Goal: Use online tool/utility: Utilize a website feature to perform a specific function

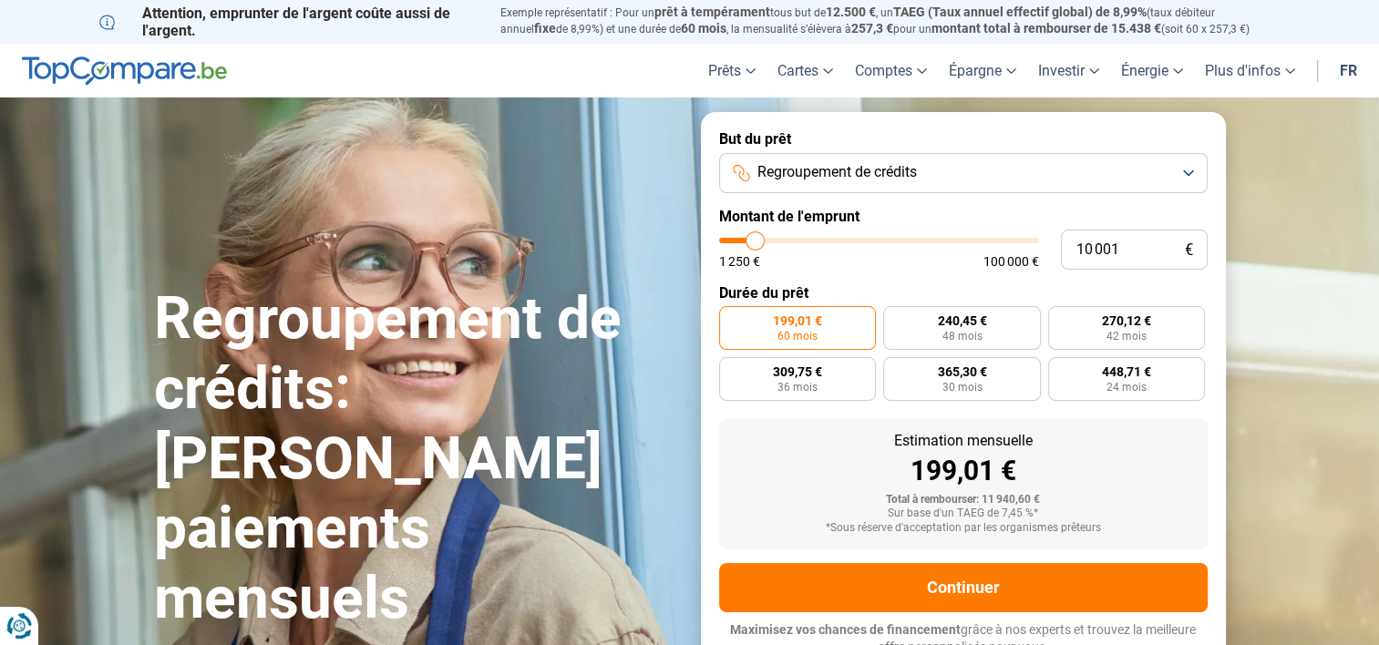
type input "17 000"
type input "17000"
click at [777, 240] on input "range" at bounding box center [879, 240] width 320 height 5
radio input "false"
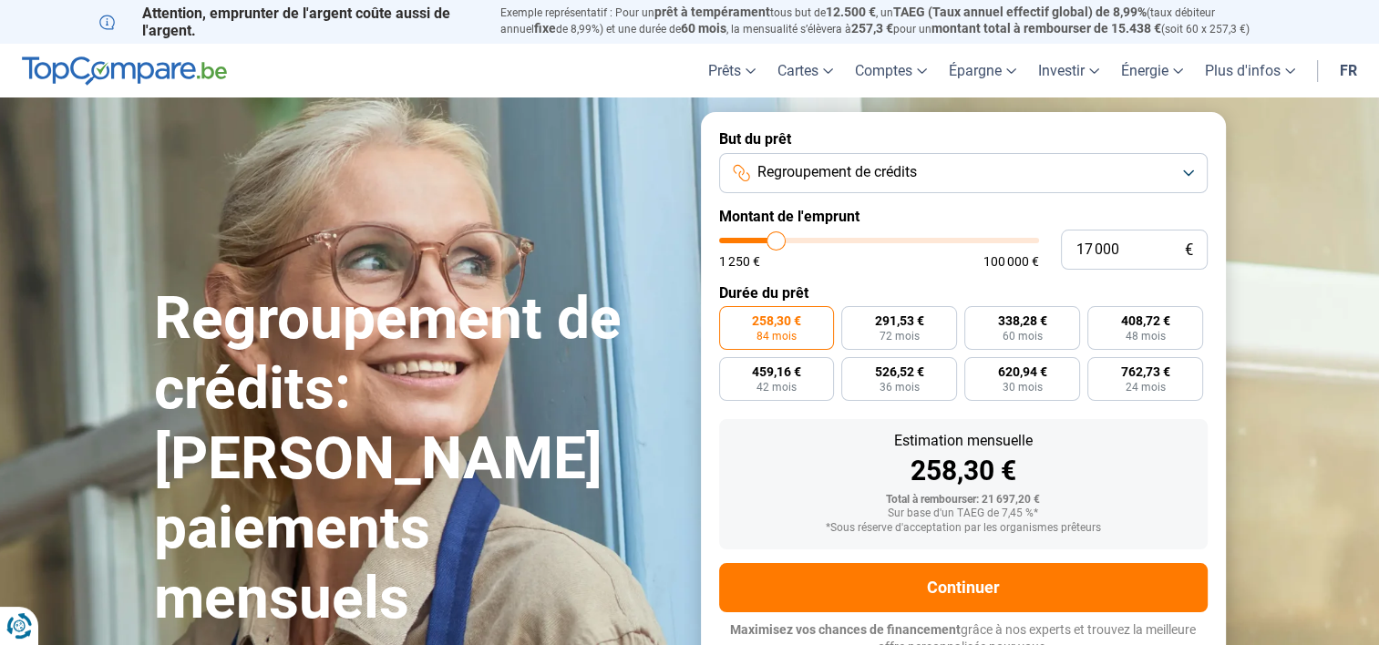
scroll to position [13, 0]
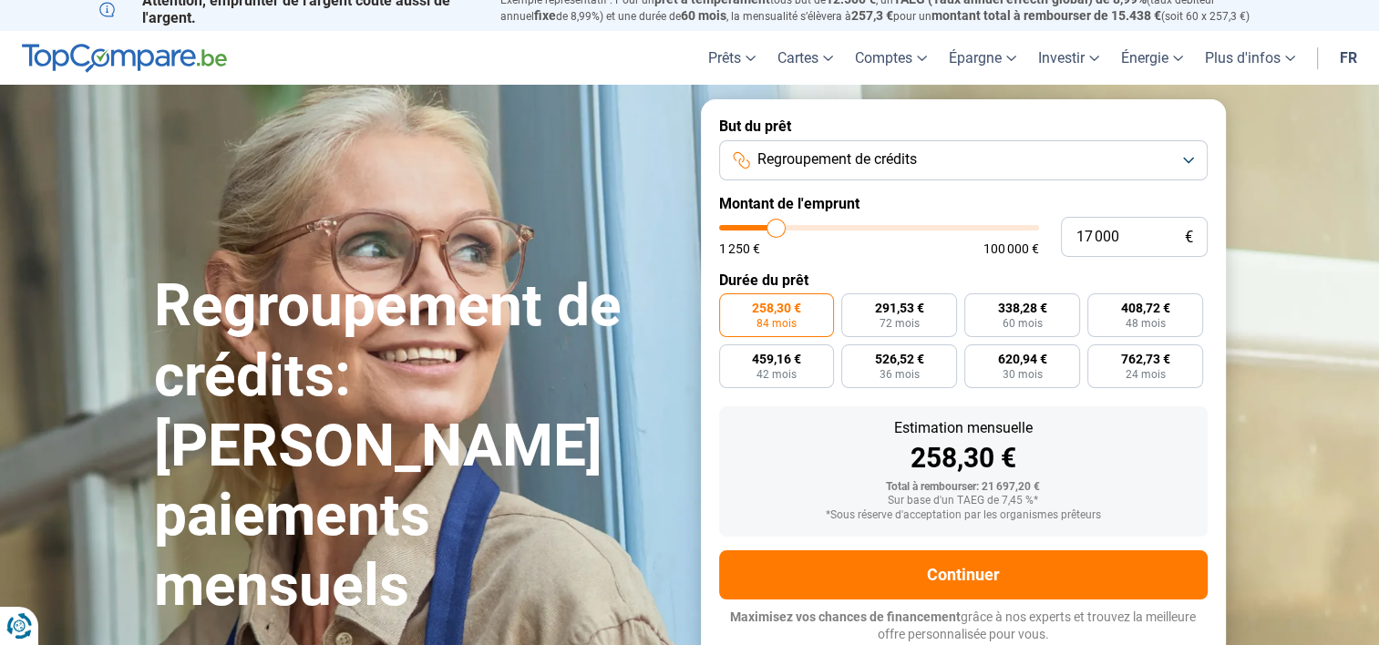
type input "10 250"
type input "10250"
click at [755, 225] on input "range" at bounding box center [879, 227] width 320 height 5
radio input "true"
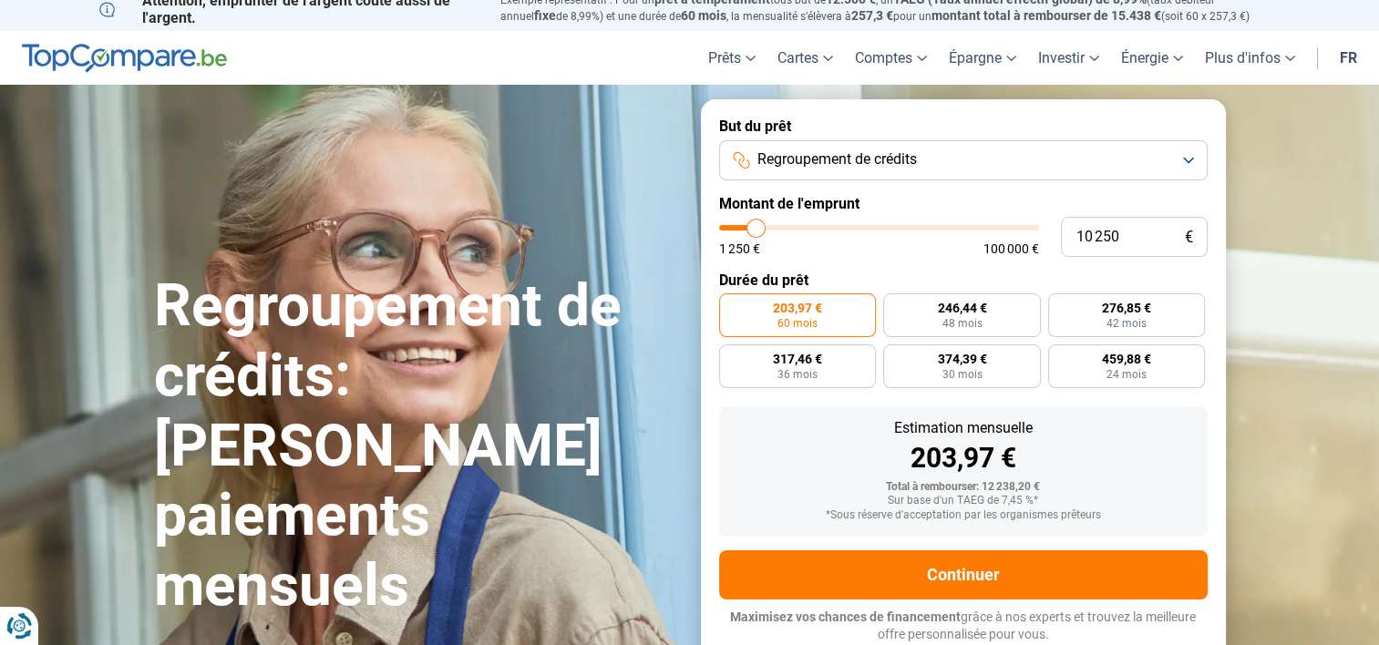
type input "6 000"
type input "6000"
click at [743, 226] on input "range" at bounding box center [879, 227] width 320 height 5
radio input "true"
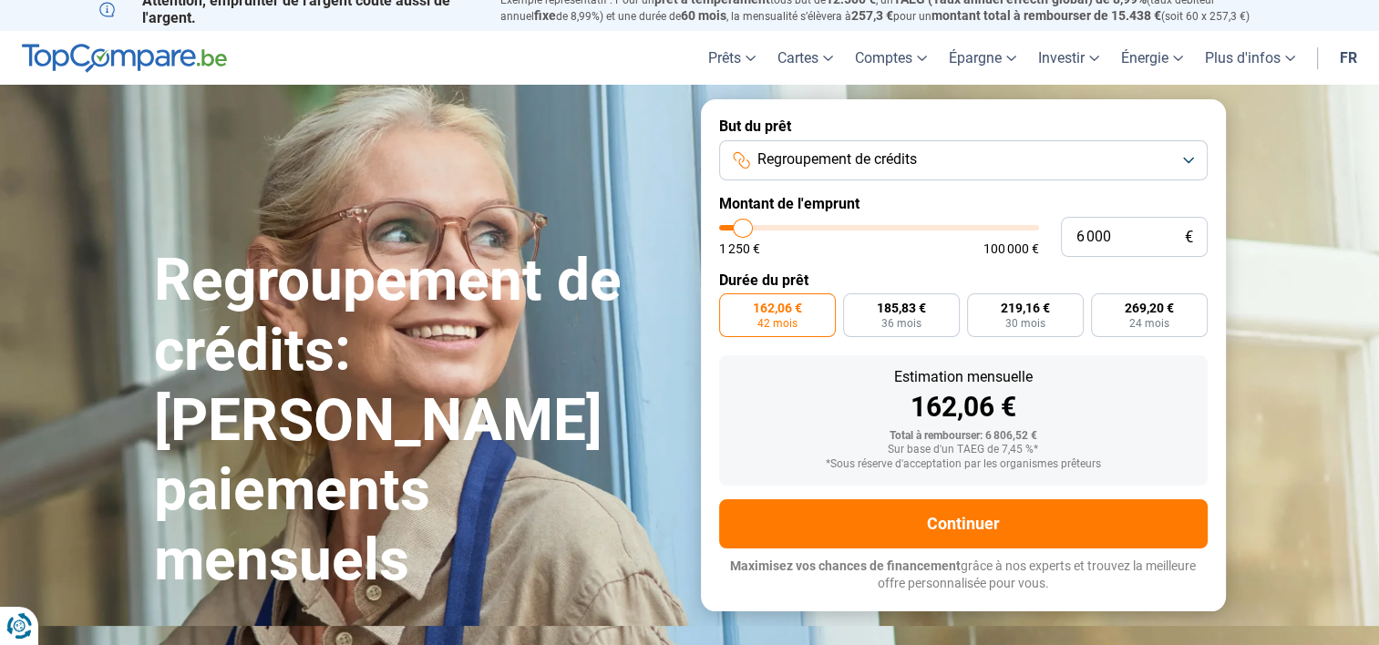
scroll to position [0, 0]
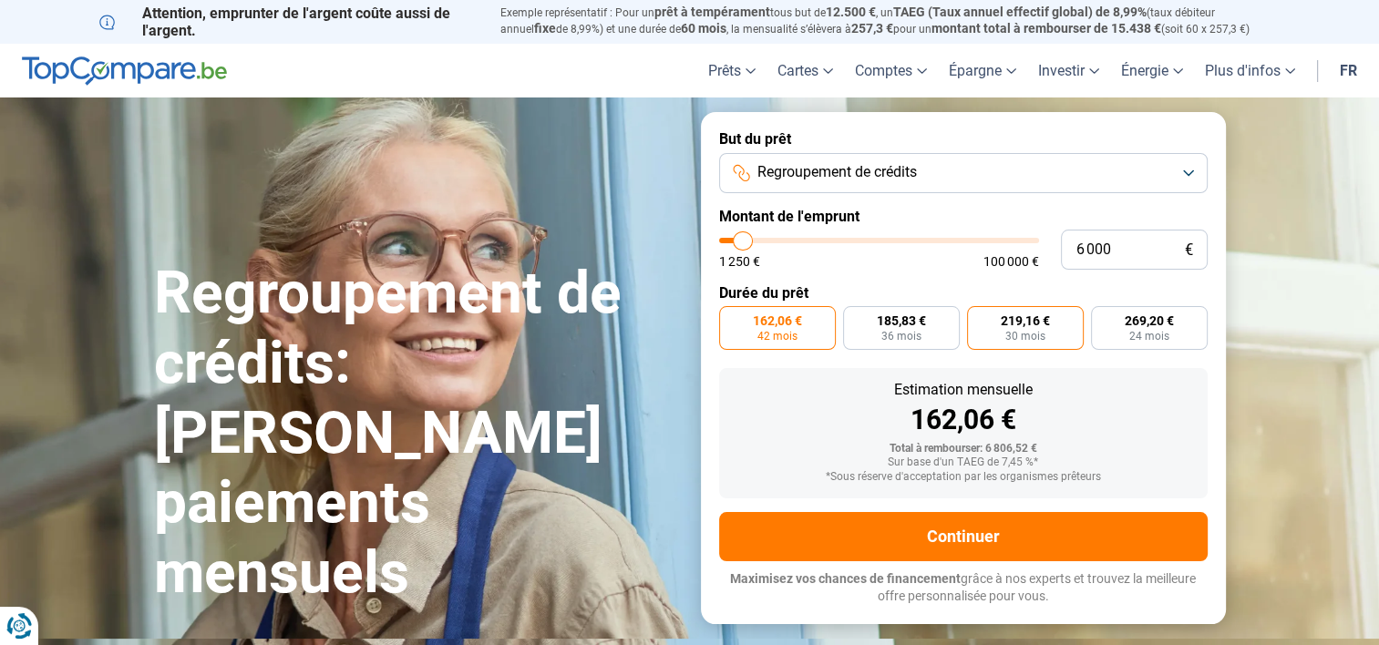
click at [1008, 325] on span "219,16 €" at bounding box center [1025, 321] width 49 height 13
click at [979, 318] on input "219,16 € 30 mois" at bounding box center [973, 312] width 12 height 12
radio input "true"
click at [1134, 321] on span "269,20 €" at bounding box center [1149, 321] width 49 height 13
click at [1103, 318] on input "269,20 € 24 mois" at bounding box center [1097, 312] width 12 height 12
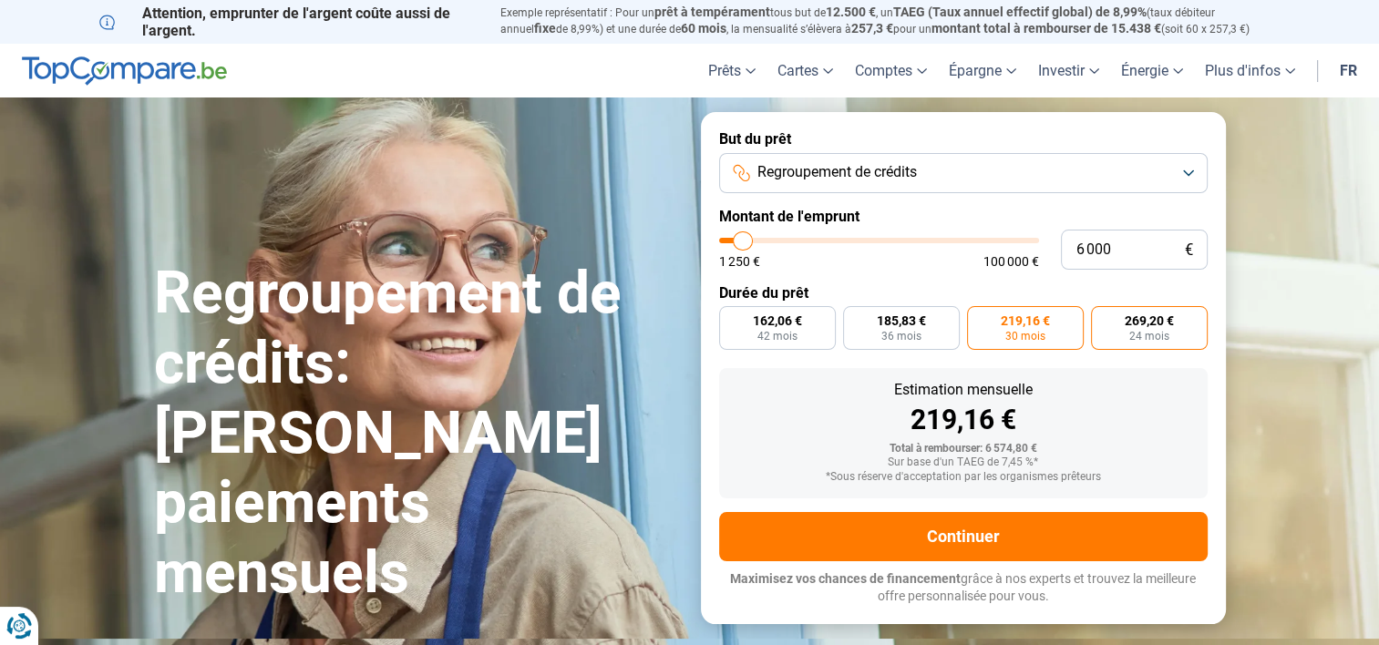
radio input "true"
